Goal: Task Accomplishment & Management: Use online tool/utility

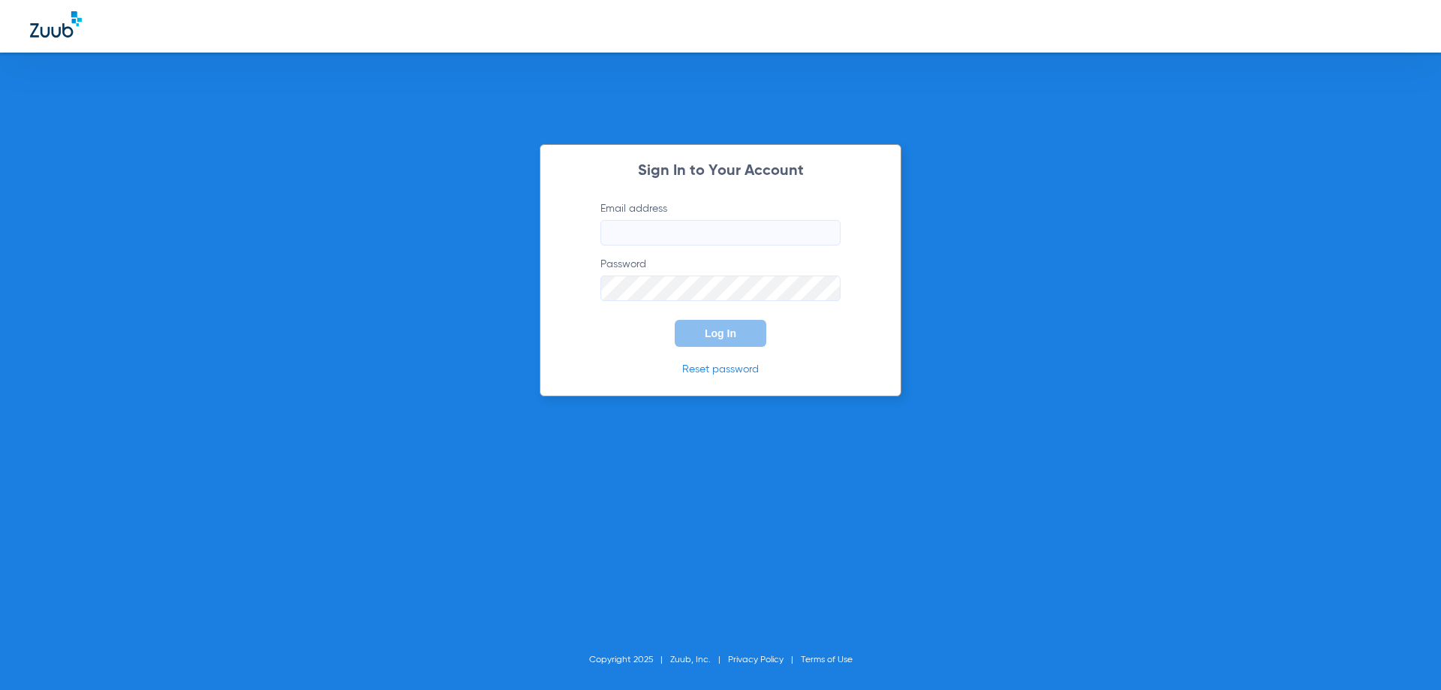
type input "[EMAIL_ADDRESS][DOMAIN_NAME]"
click at [719, 340] on button "Log In" at bounding box center [721, 333] width 92 height 27
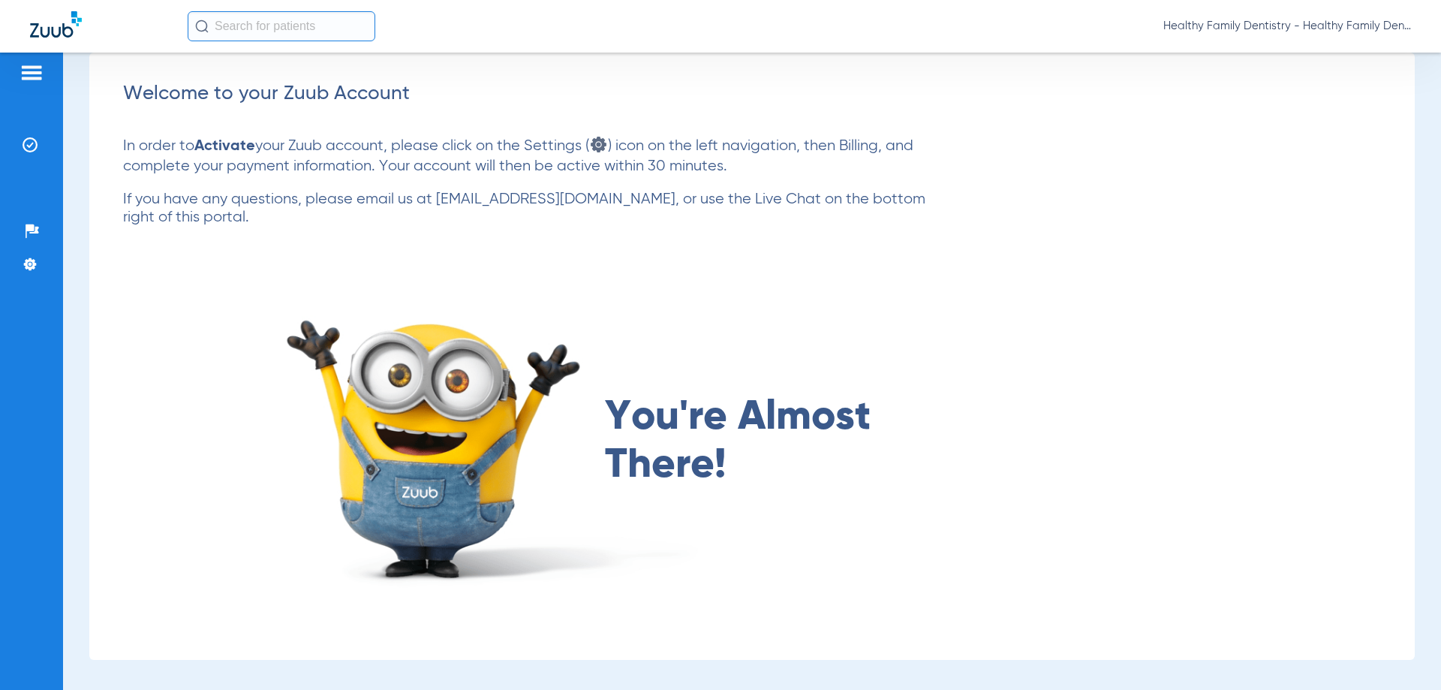
click at [35, 66] on img at bounding box center [32, 73] width 24 height 18
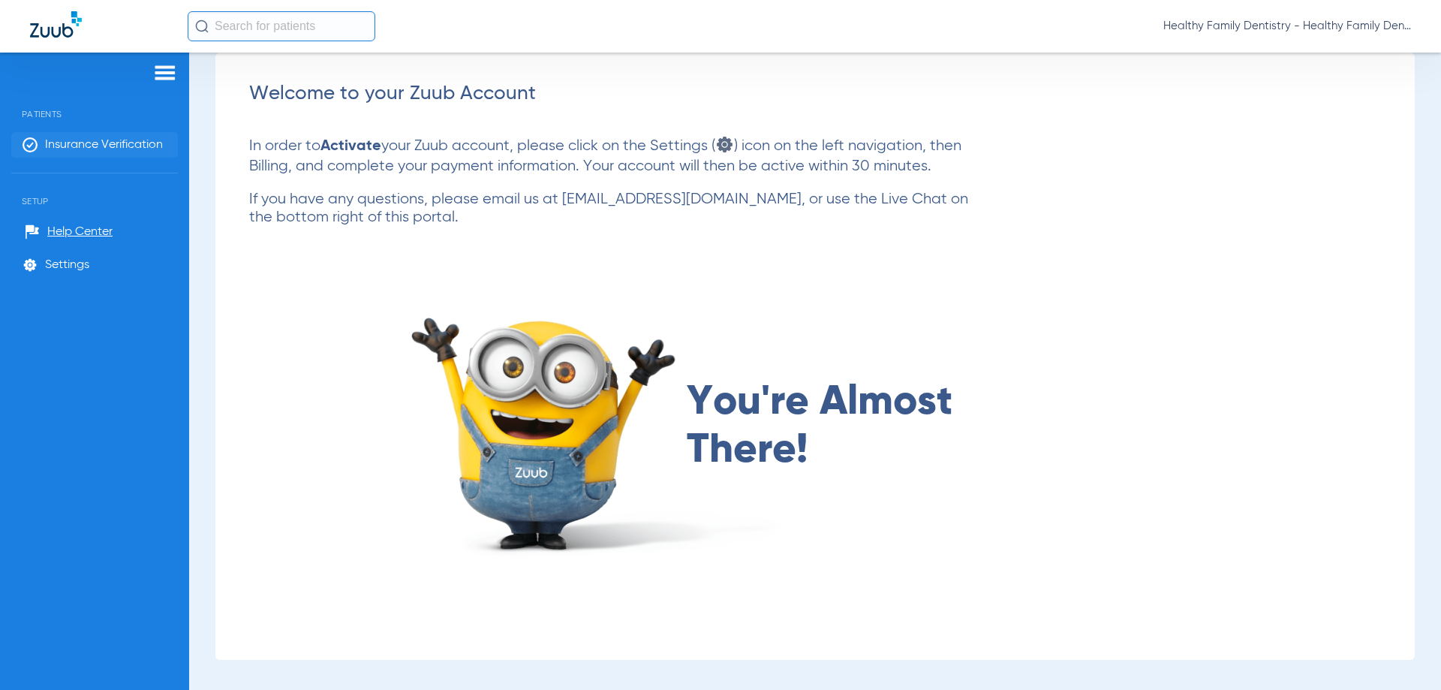
click at [93, 137] on span "Insurance Verification" at bounding box center [104, 144] width 118 height 15
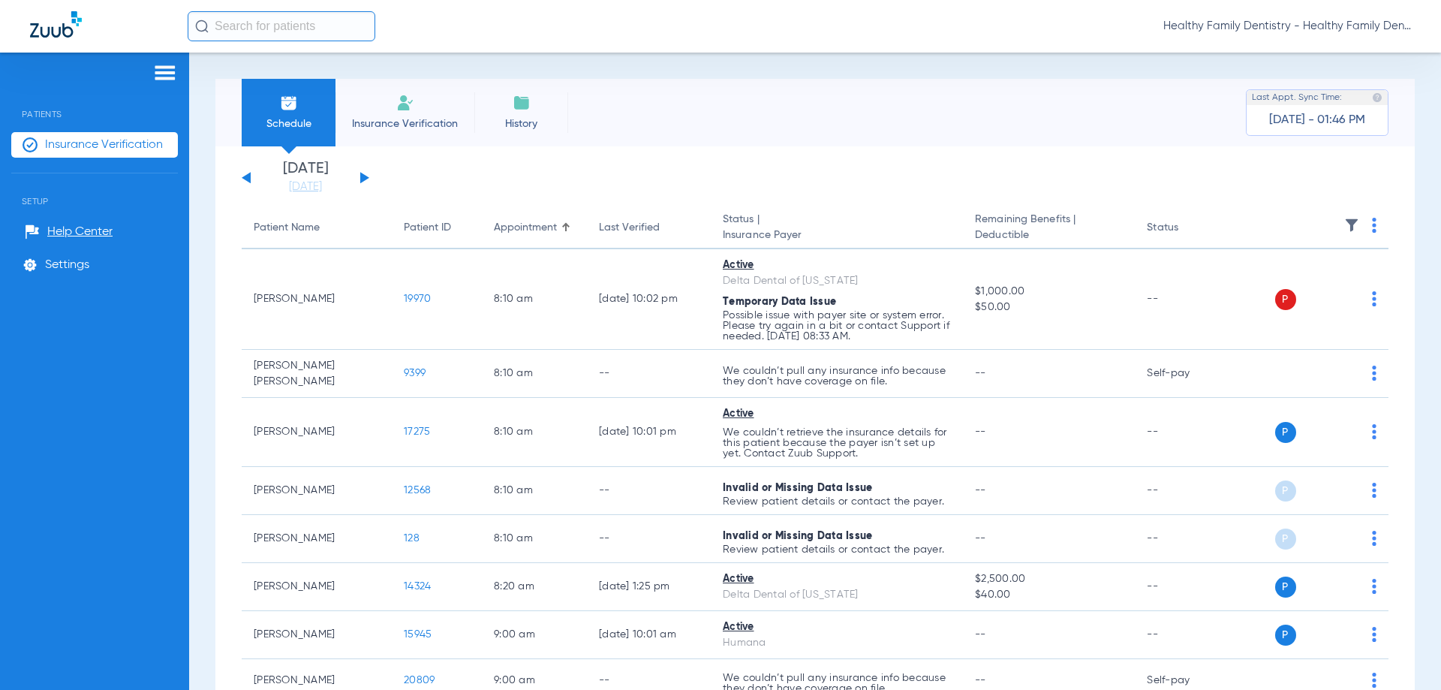
click at [361, 177] on button at bounding box center [364, 177] width 9 height 11
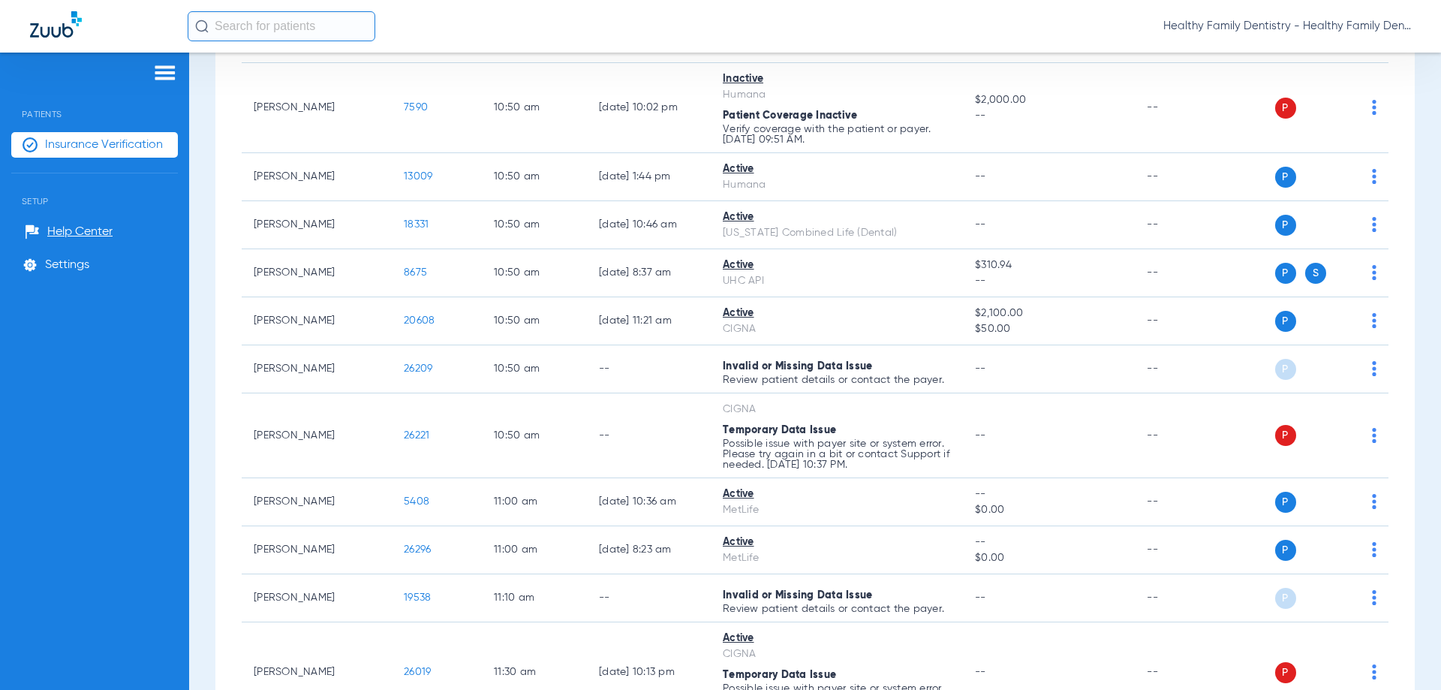
scroll to position [1142, 0]
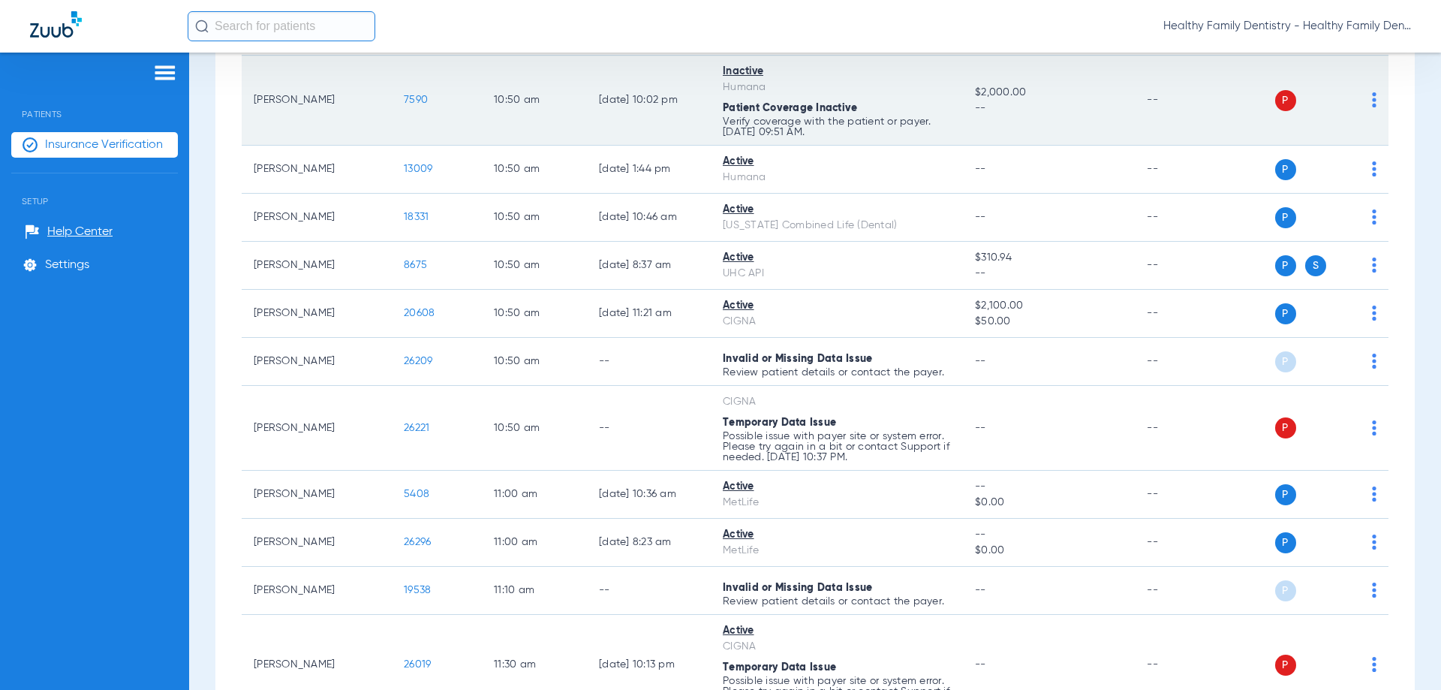
click at [420, 101] on span "7590" at bounding box center [416, 100] width 24 height 11
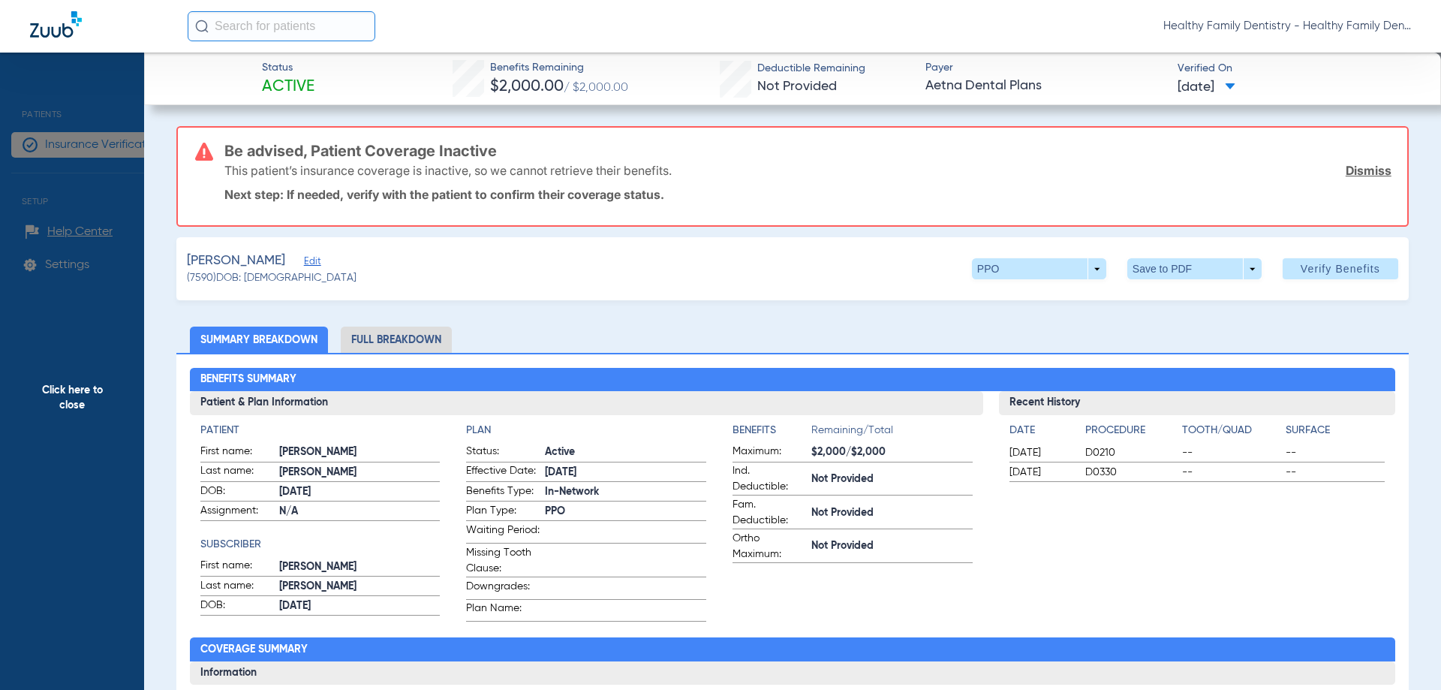
drag, startPoint x: 300, startPoint y: 263, endPoint x: 416, endPoint y: 366, distance: 155.7
click at [304, 263] on span "Edit" at bounding box center [311, 263] width 14 height 14
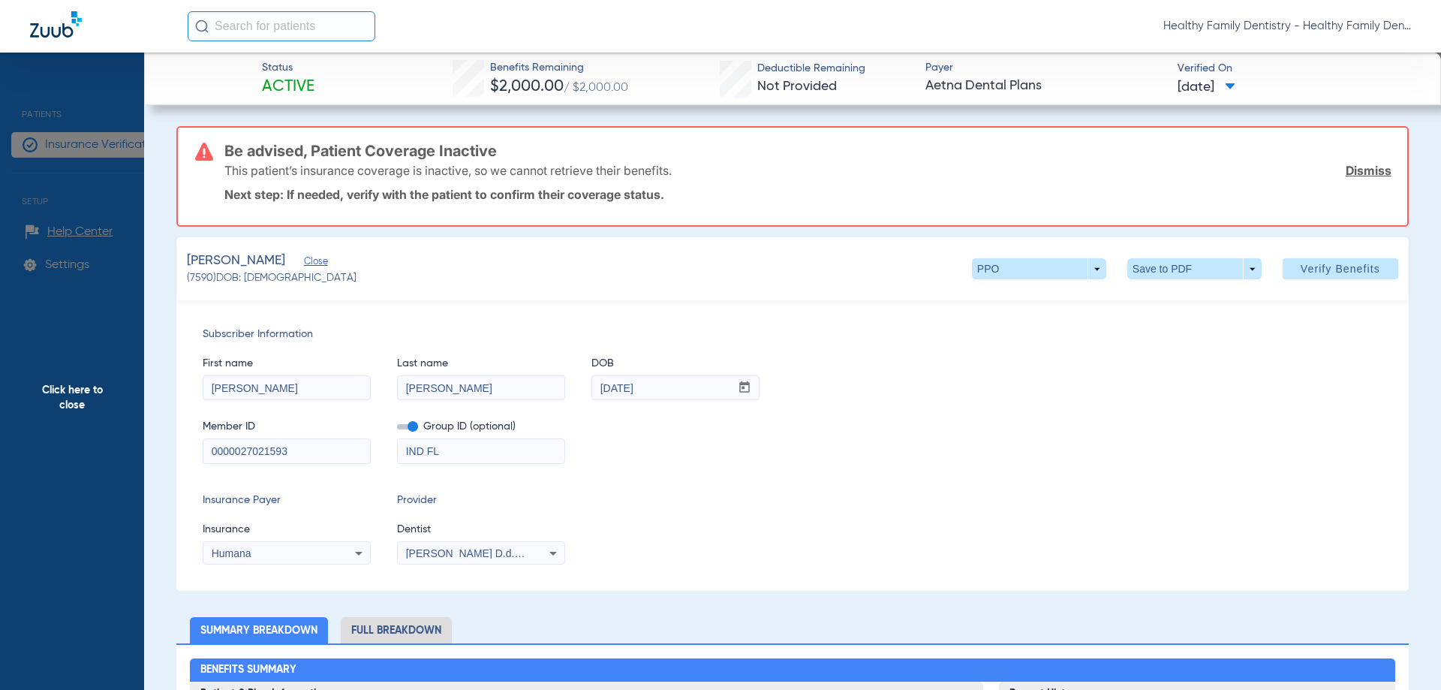
drag, startPoint x: 236, startPoint y: 449, endPoint x: 303, endPoint y: 451, distance: 67.6
click at [303, 451] on input "0000027021593" at bounding box center [286, 451] width 167 height 24
click at [81, 395] on span "Click here to close" at bounding box center [72, 398] width 144 height 690
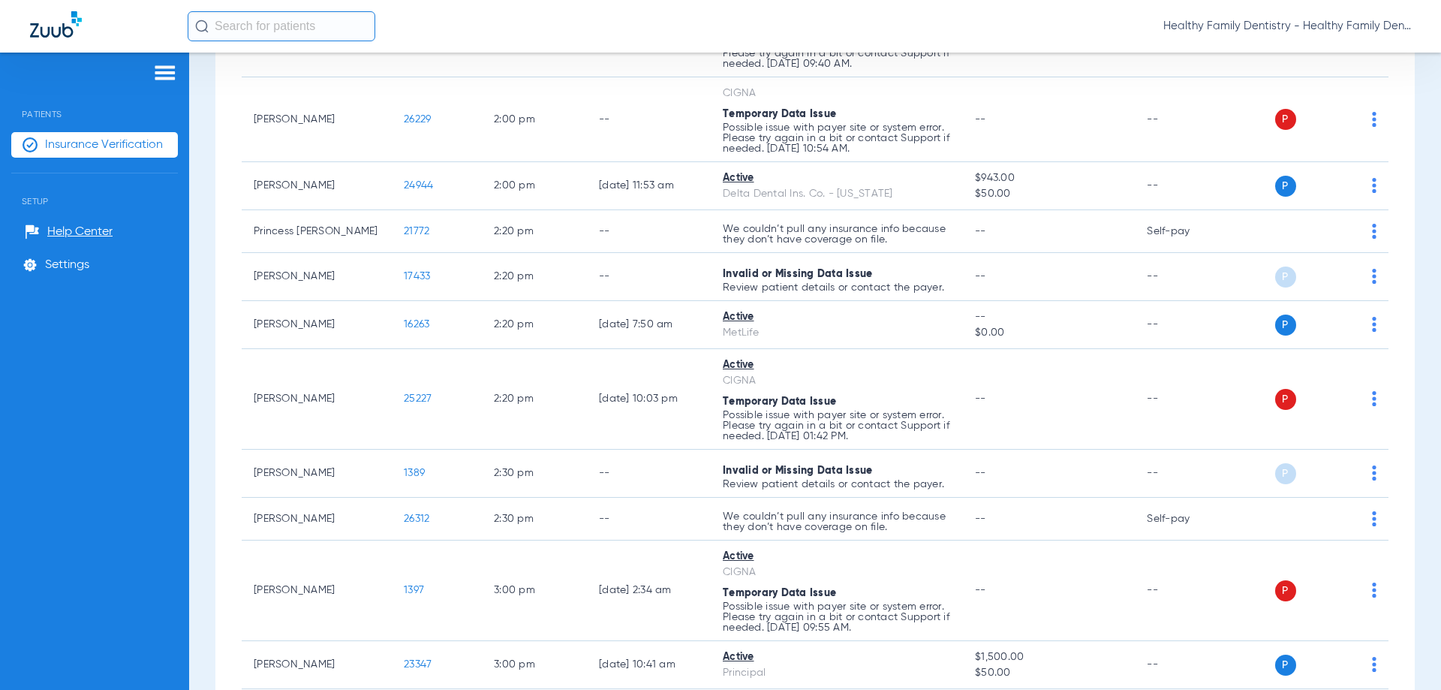
scroll to position [3119, 0]
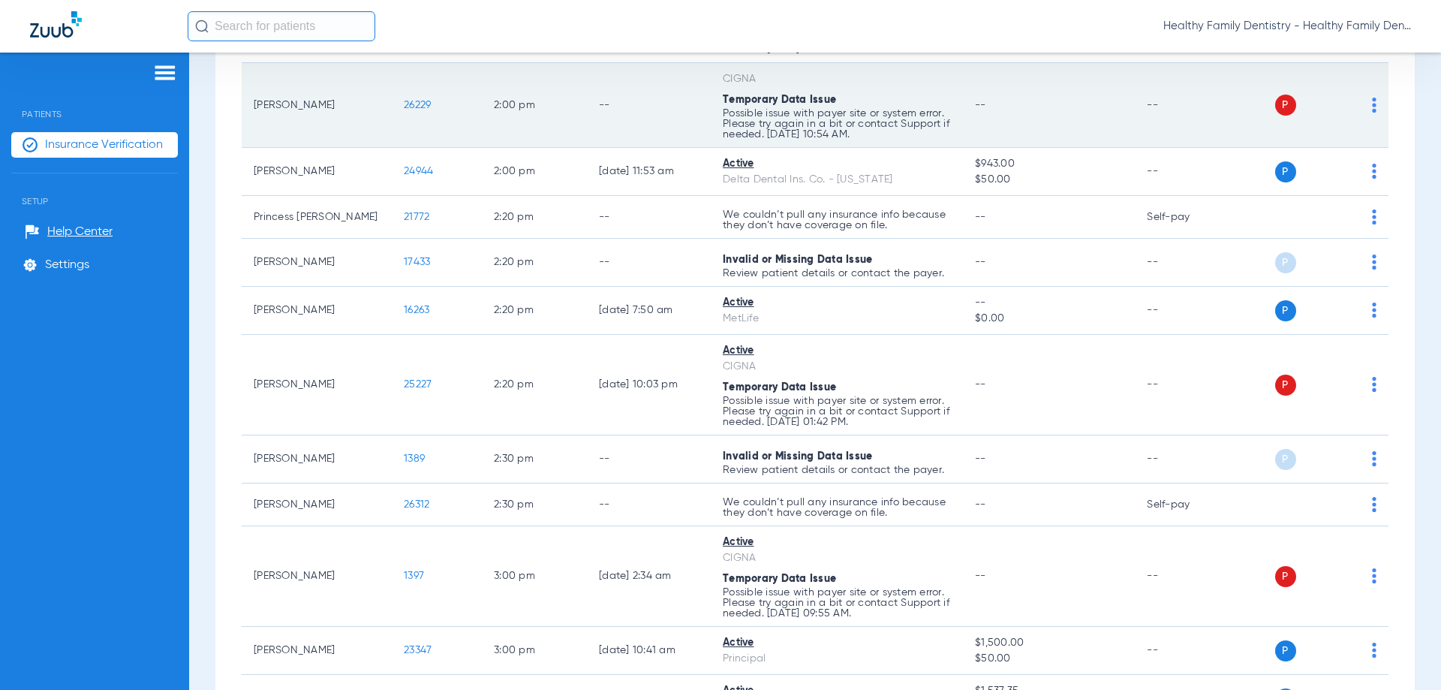
click at [415, 102] on span "26229" at bounding box center [417, 105] width 27 height 11
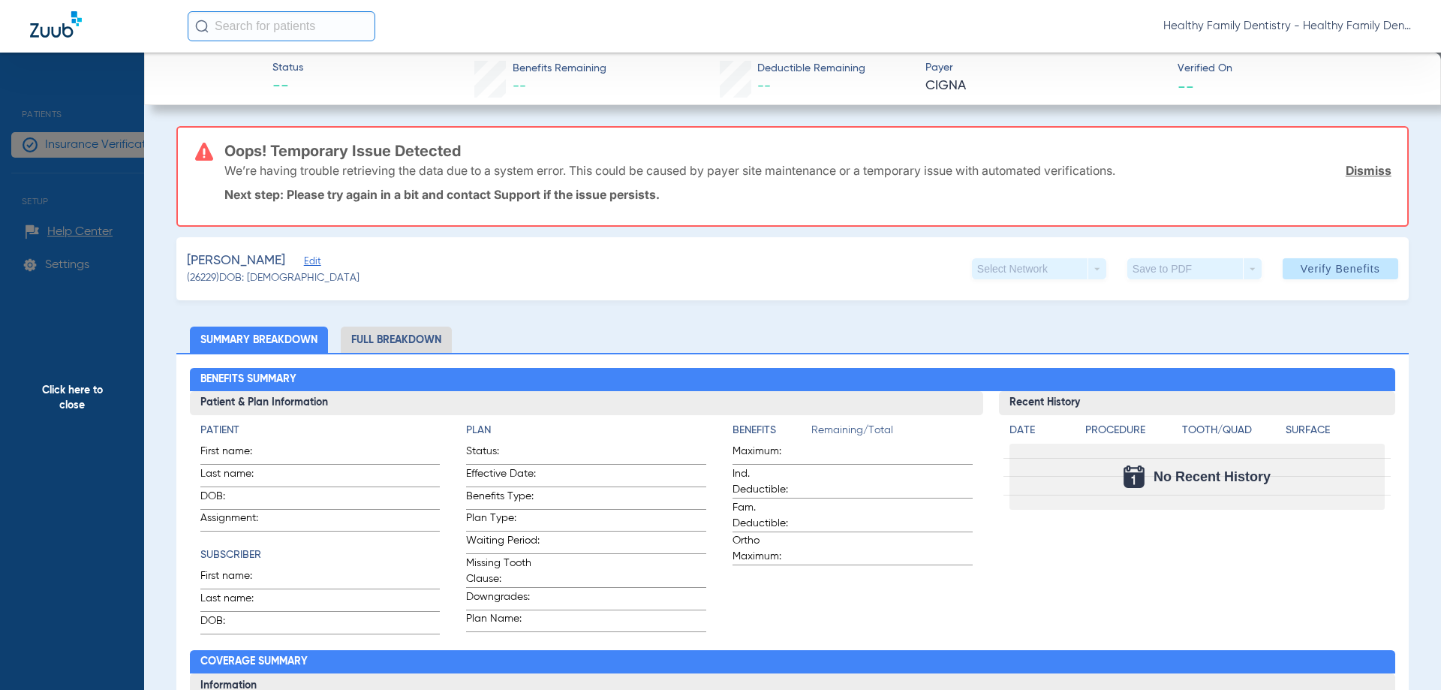
type input "[PERSON_NAME]"
type input "[DATE]"
type input "71H2L5X18"
type input "2501940"
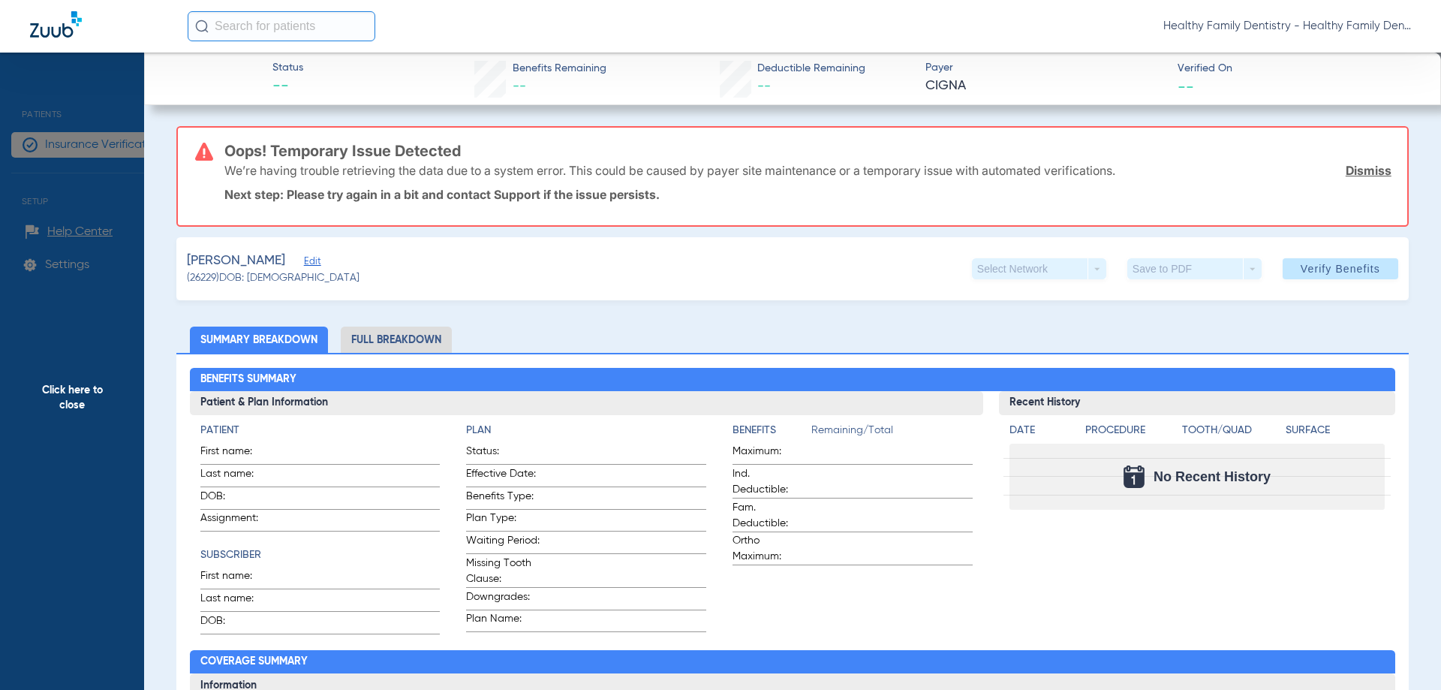
click at [304, 263] on span "Edit" at bounding box center [311, 263] width 14 height 14
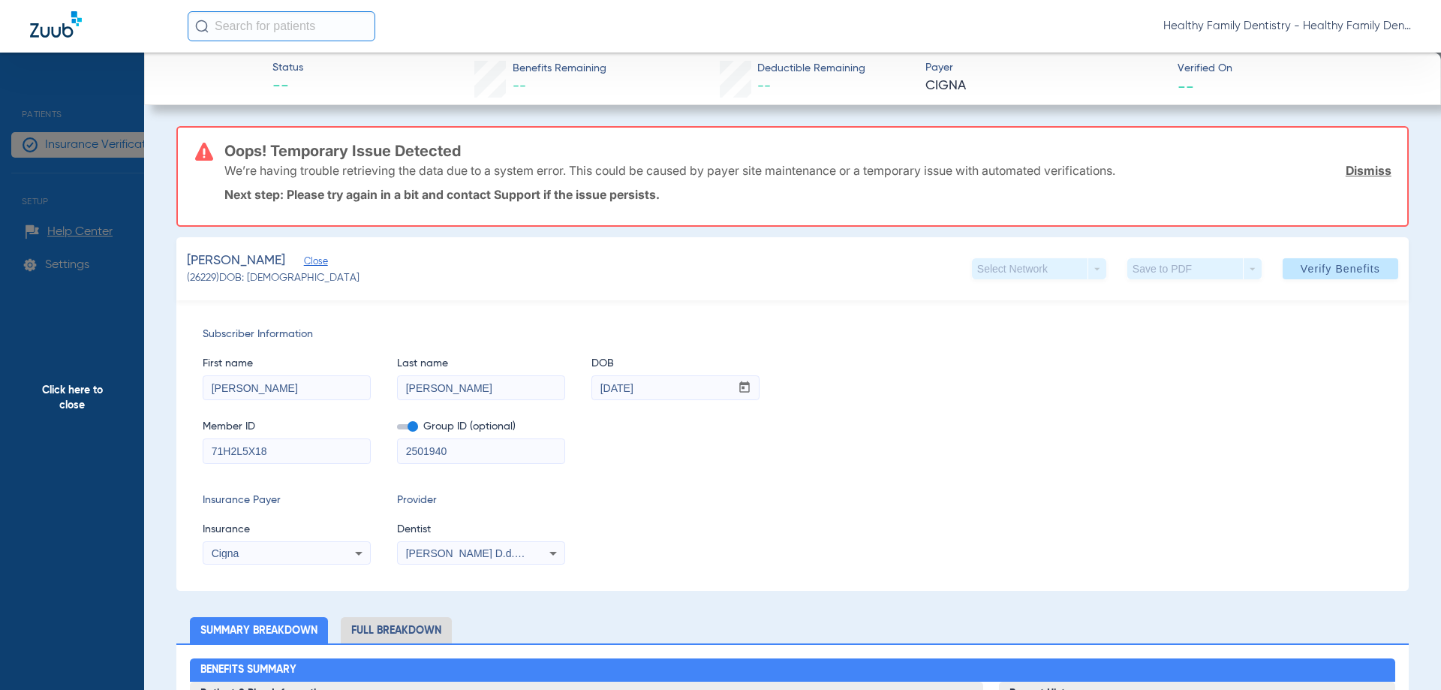
drag, startPoint x: 209, startPoint y: 451, endPoint x: 236, endPoint y: 465, distance: 30.5
click at [314, 450] on input "71H2L5X18" at bounding box center [286, 451] width 167 height 24
click at [80, 398] on span "Click here to close" at bounding box center [72, 398] width 144 height 690
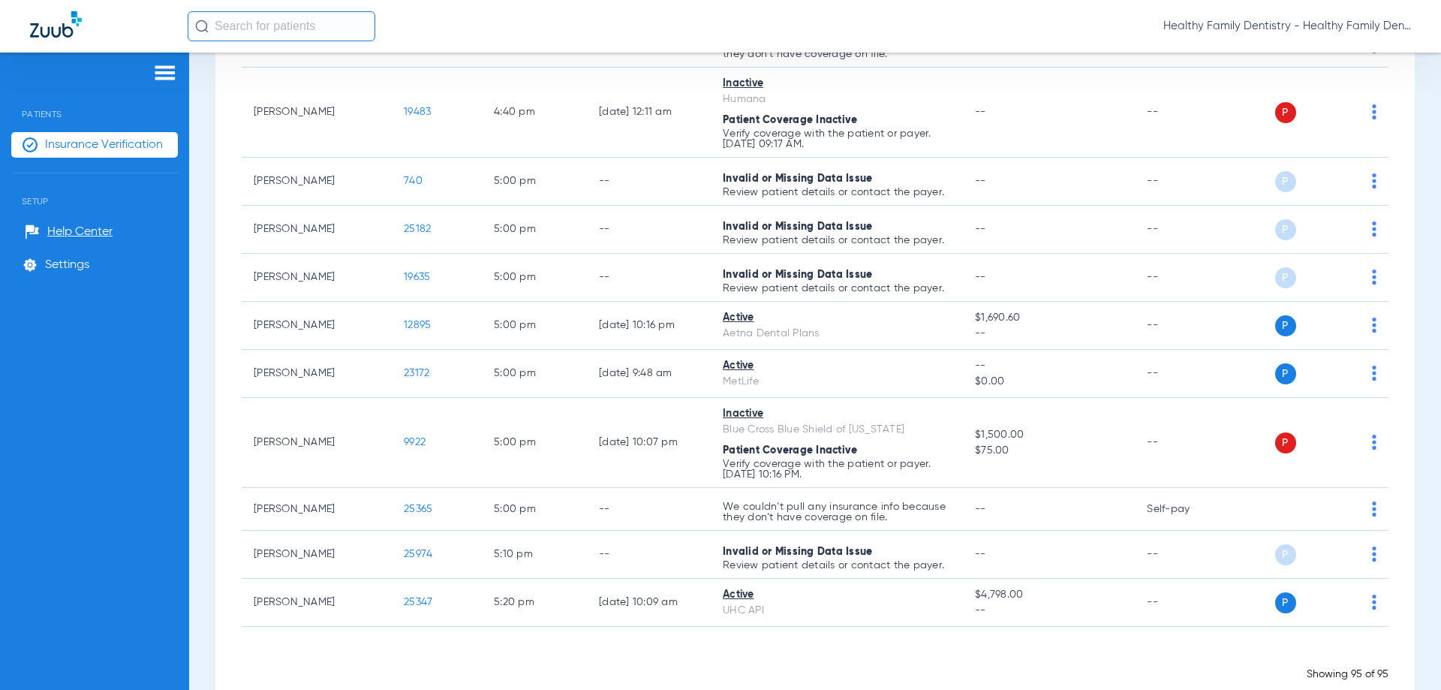
scroll to position [5027, 0]
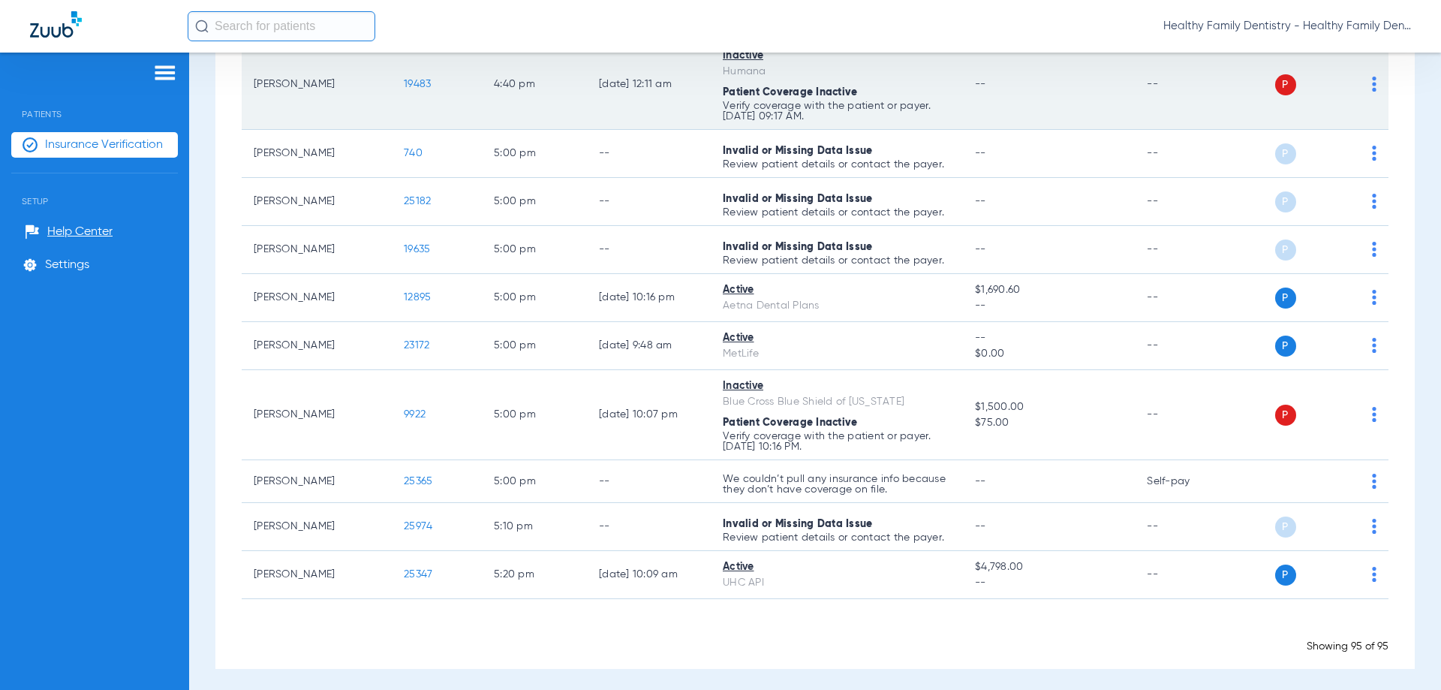
click at [420, 79] on span "19483" at bounding box center [417, 84] width 27 height 11
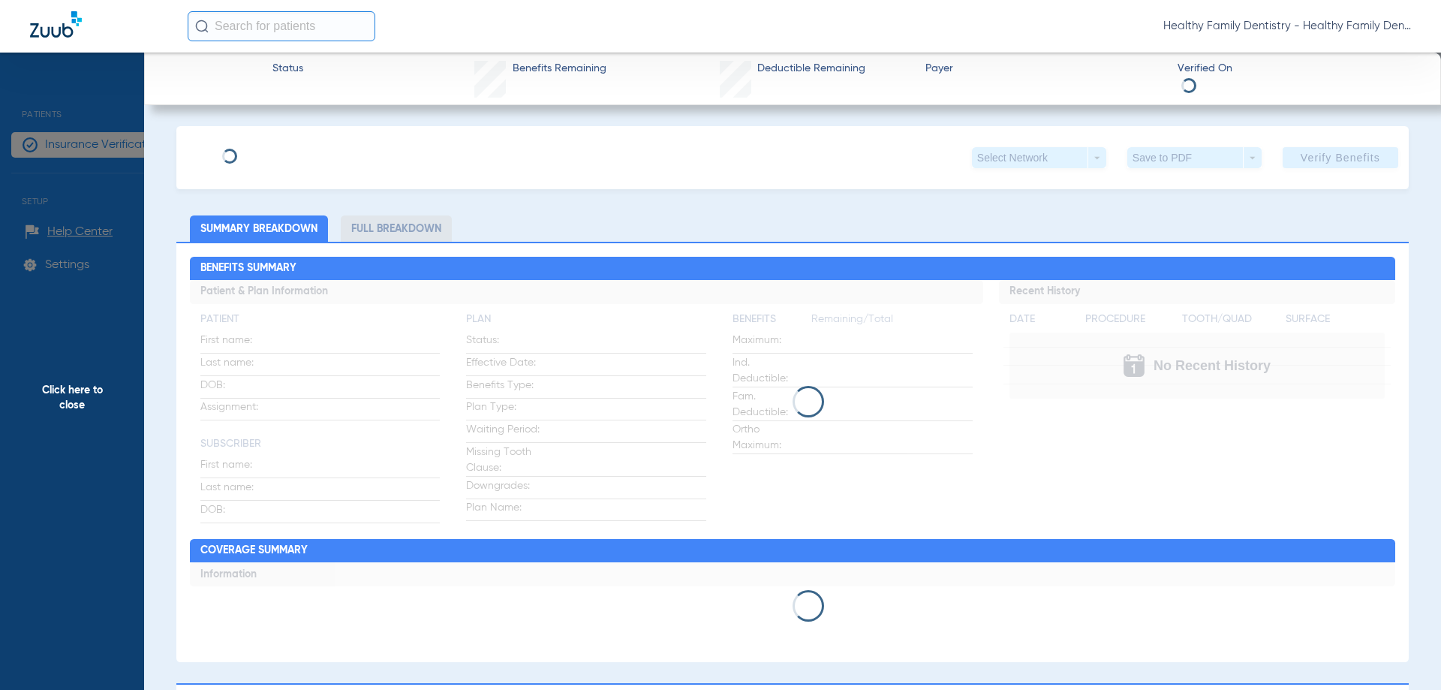
type input "[PERSON_NAME]"
type input "[DATE]"
type input "H30914627"
type input "675717"
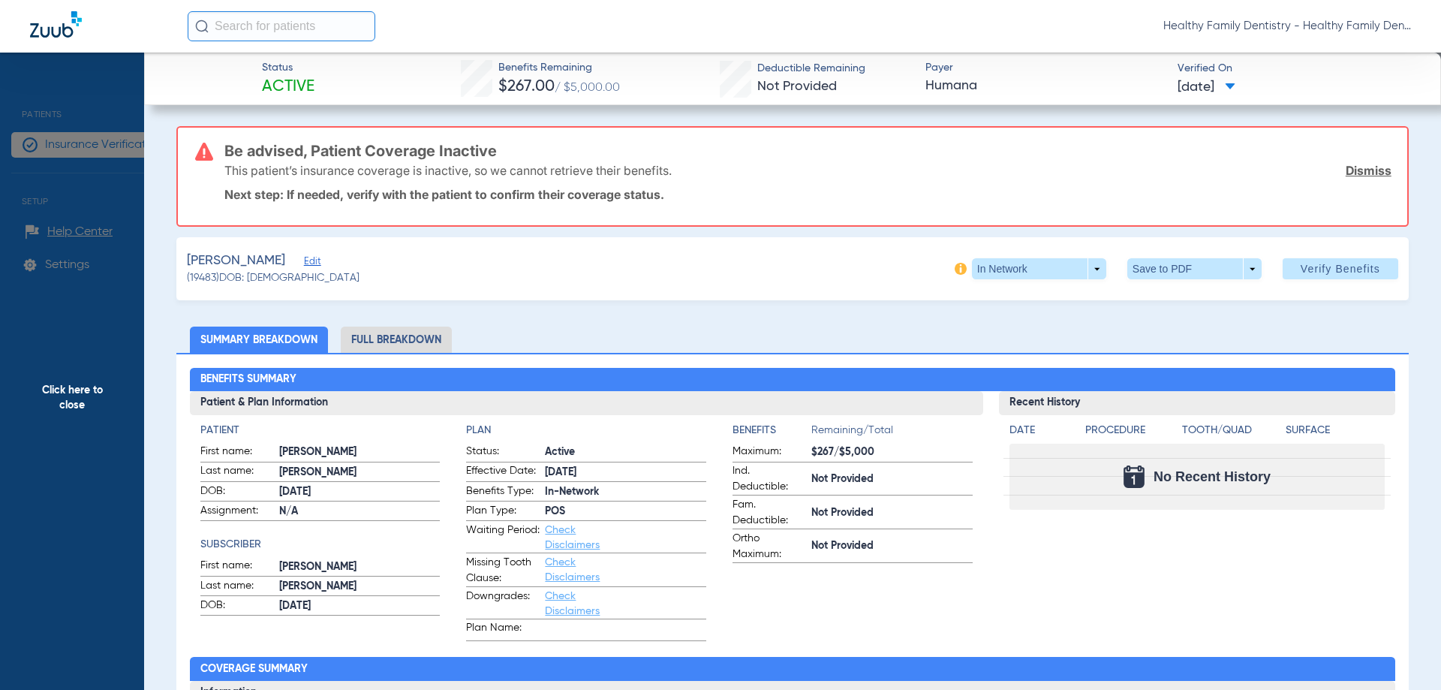
click at [320, 149] on h3 "Be advised, Patient Coverage Inactive" at bounding box center [807, 150] width 1167 height 15
click at [317, 262] on span "Edit" at bounding box center [311, 263] width 14 height 14
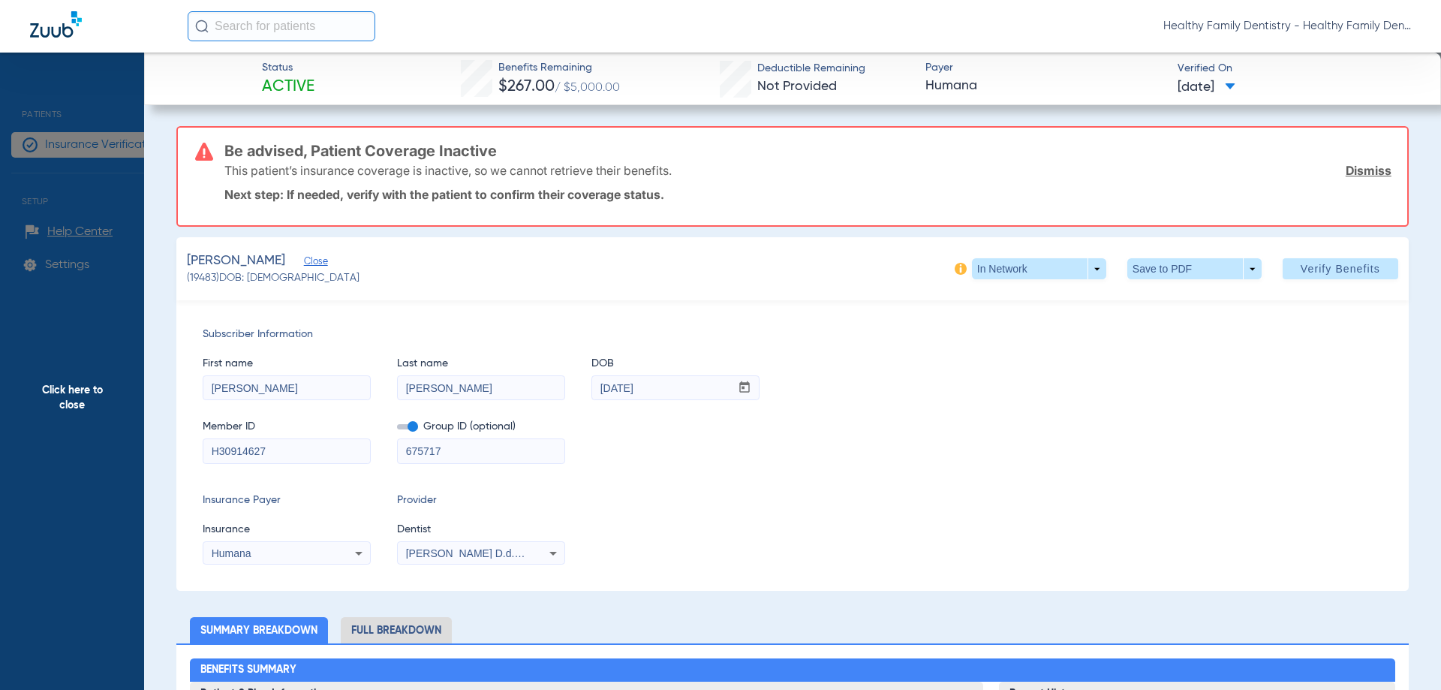
drag, startPoint x: 205, startPoint y: 450, endPoint x: 356, endPoint y: 456, distance: 150.9
click at [356, 456] on input "H30914627" at bounding box center [286, 451] width 167 height 24
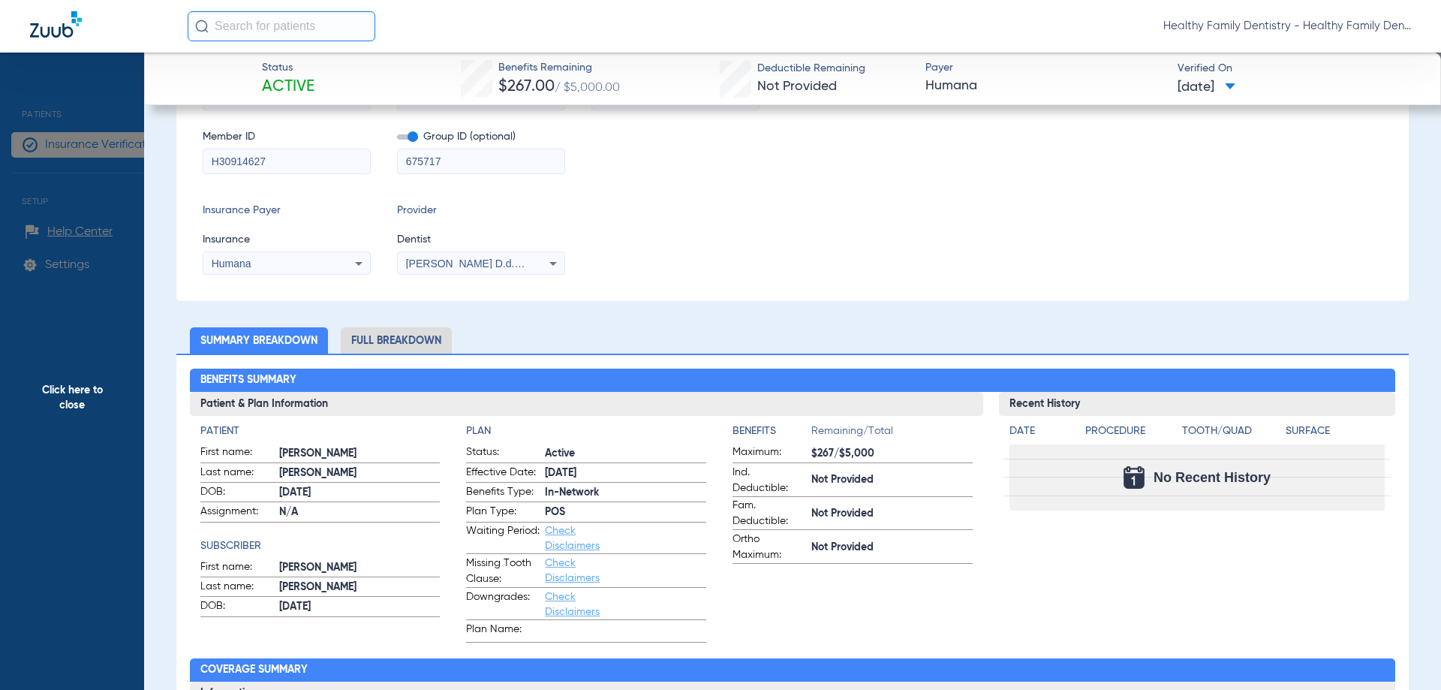
scroll to position [0, 0]
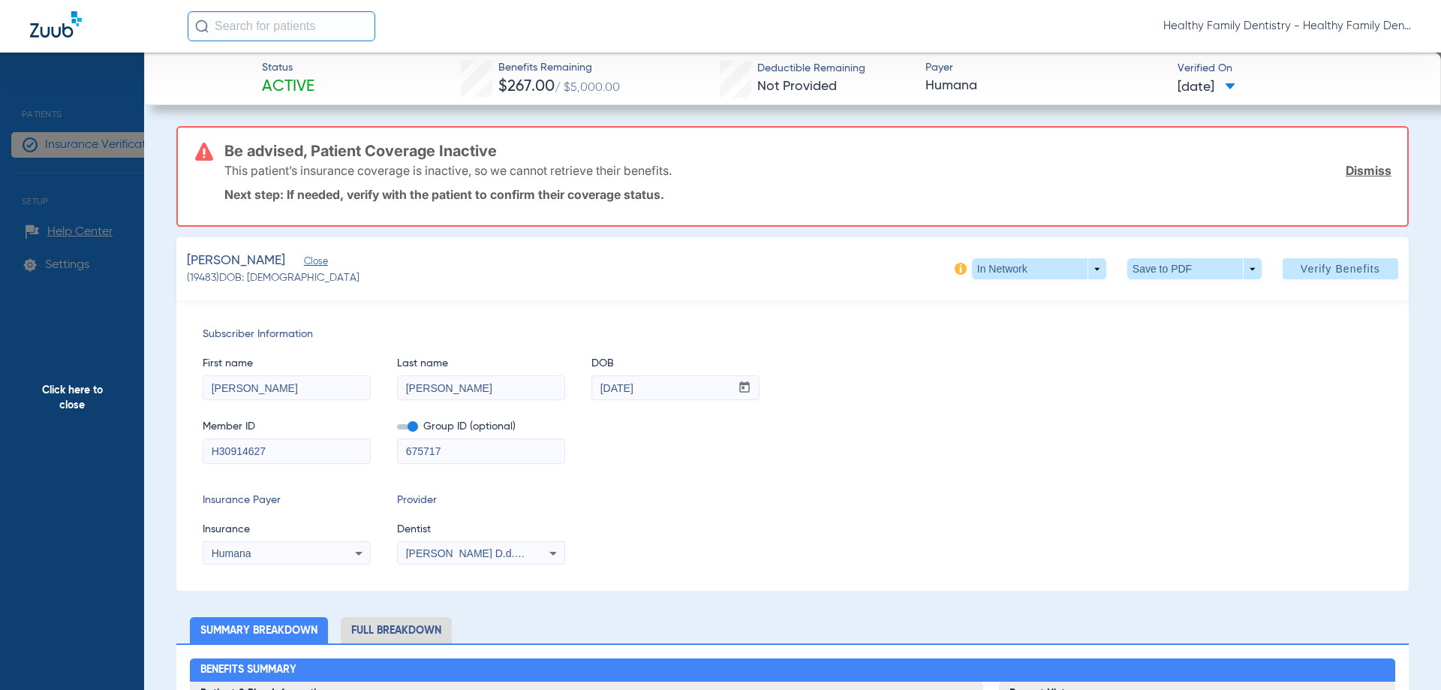
click at [86, 389] on span "Click here to close" at bounding box center [72, 398] width 144 height 690
